Goal: Task Accomplishment & Management: Manage account settings

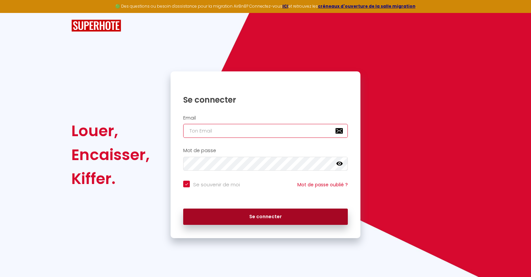
type input "[EMAIL_ADDRESS][DOMAIN_NAME]"
click at [273, 214] on button "Se connecter" at bounding box center [265, 216] width 165 height 17
checkbox input "true"
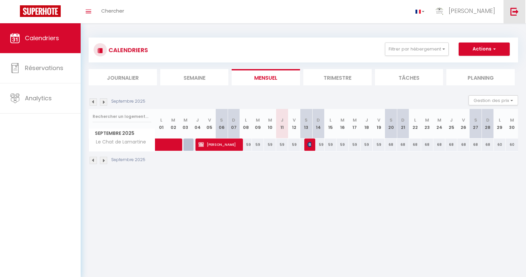
click at [514, 8] on img at bounding box center [515, 11] width 8 height 8
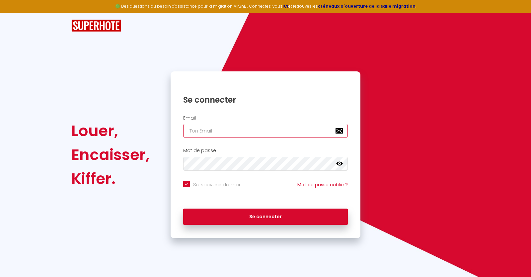
type input "[EMAIL_ADDRESS][DOMAIN_NAME]"
checkbox input "true"
